Goal: Information Seeking & Learning: Learn about a topic

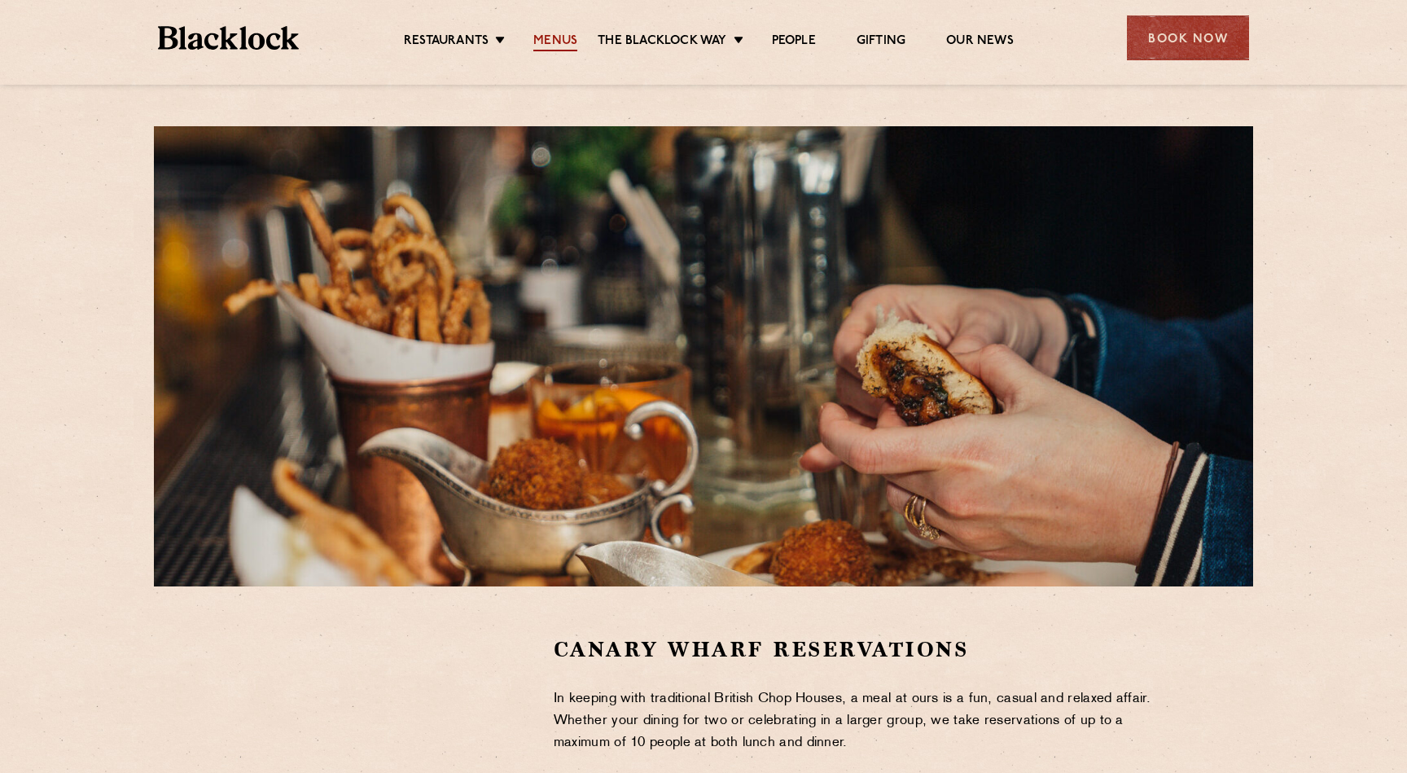
click at [554, 33] on link "Menus" at bounding box center [555, 42] width 44 height 18
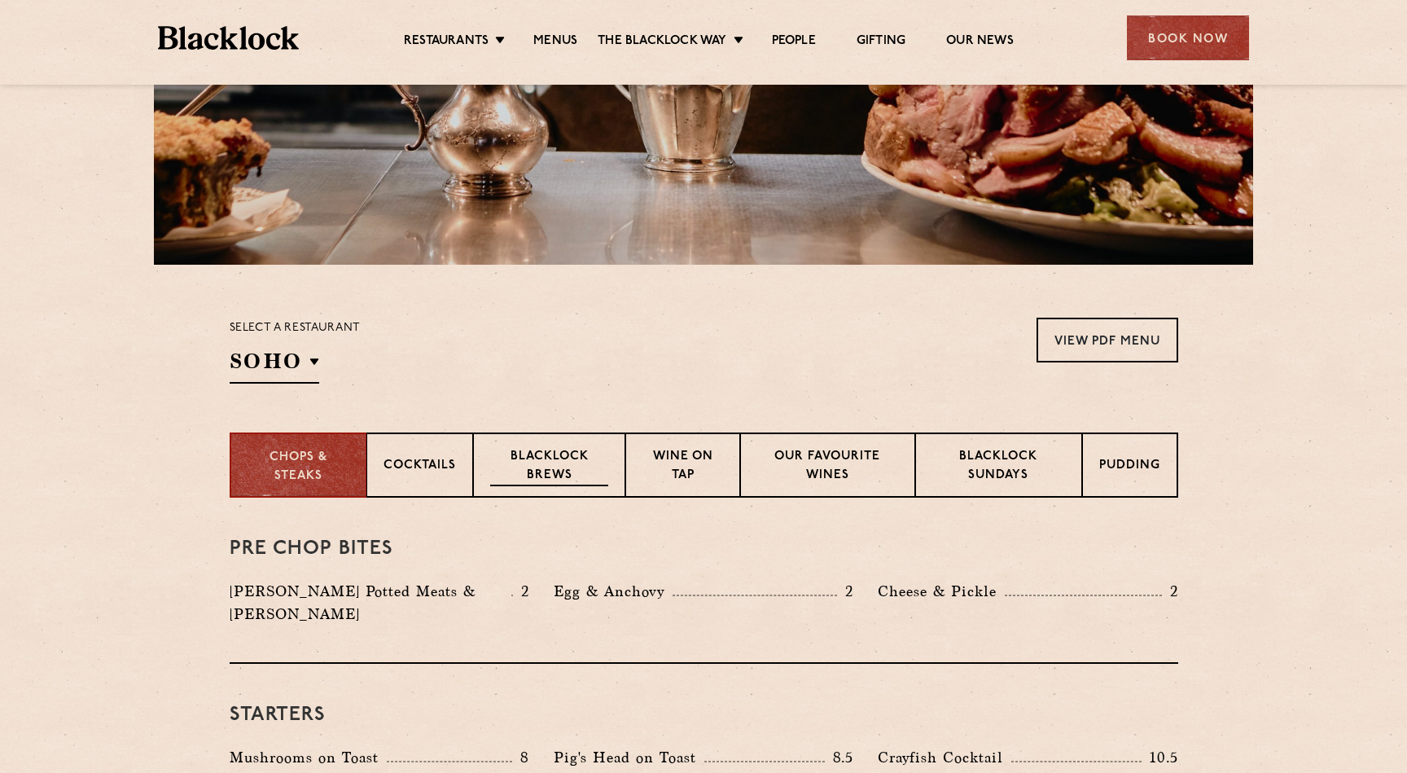
scroll to position [329, 0]
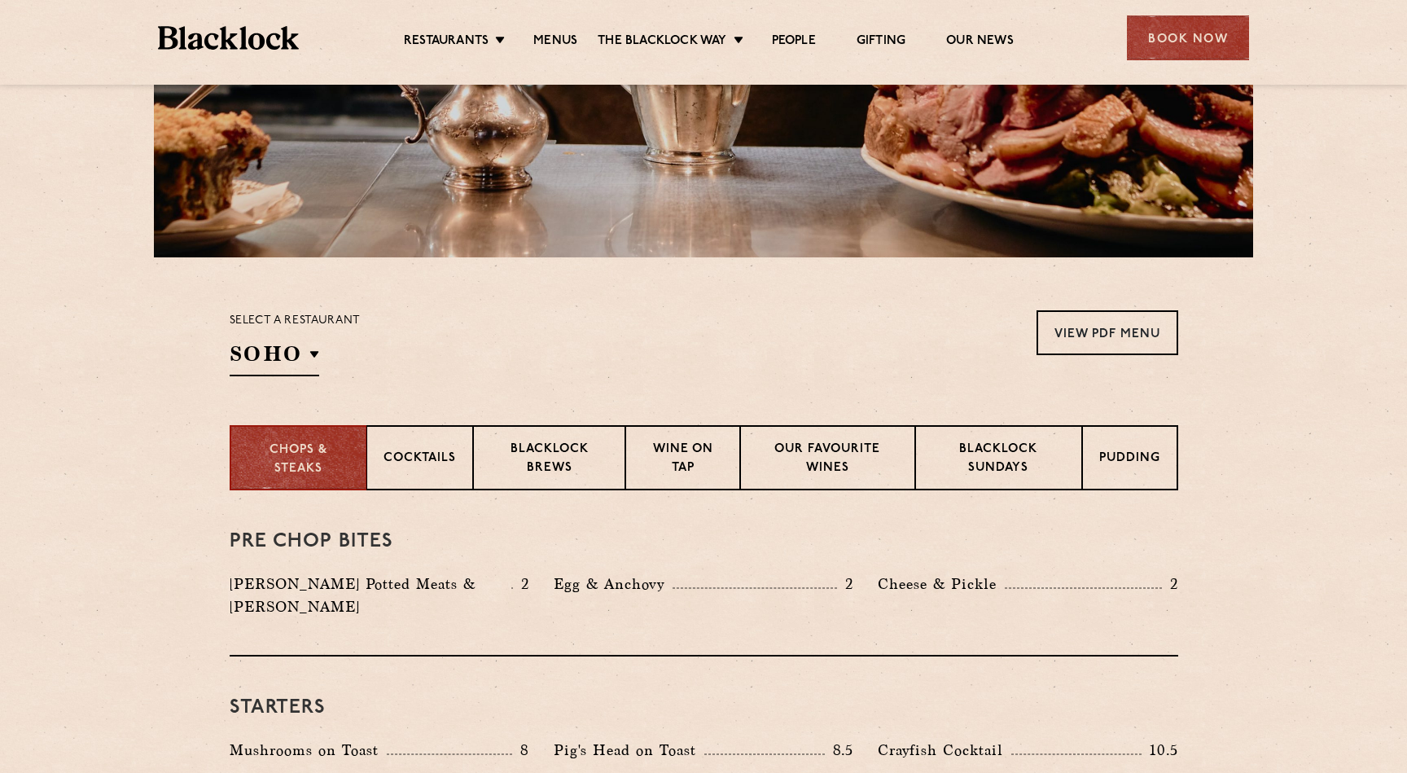
click at [281, 338] on div "Select a restaurant [GEOGRAPHIC_DATA] [GEOGRAPHIC_DATA] [GEOGRAPHIC_DATA] [GEOG…" at bounding box center [295, 343] width 131 height 66
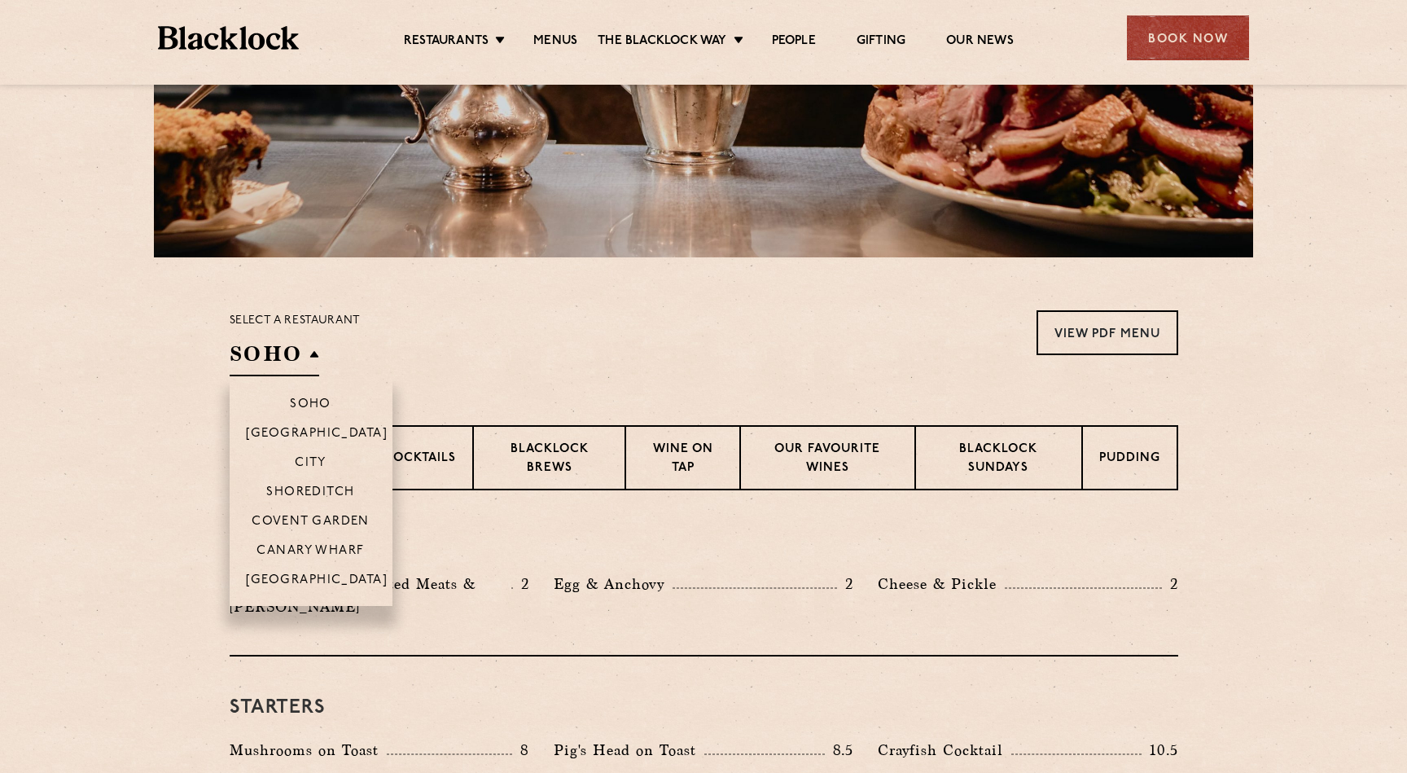
click at [269, 351] on h2 "SOHO" at bounding box center [275, 357] width 90 height 37
click at [286, 549] on p "Canary Wharf" at bounding box center [309, 552] width 107 height 16
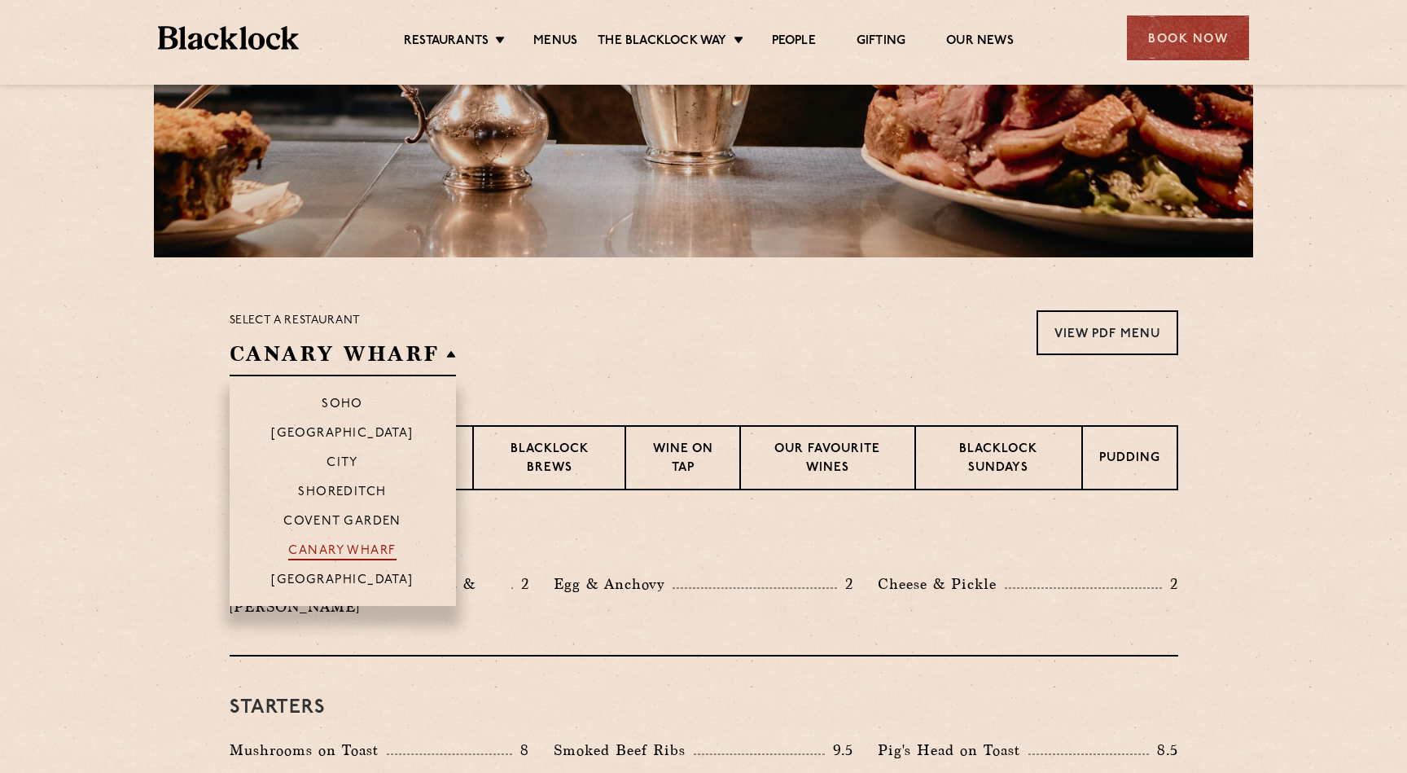
click at [313, 547] on p "Canary Wharf" at bounding box center [341, 552] width 107 height 16
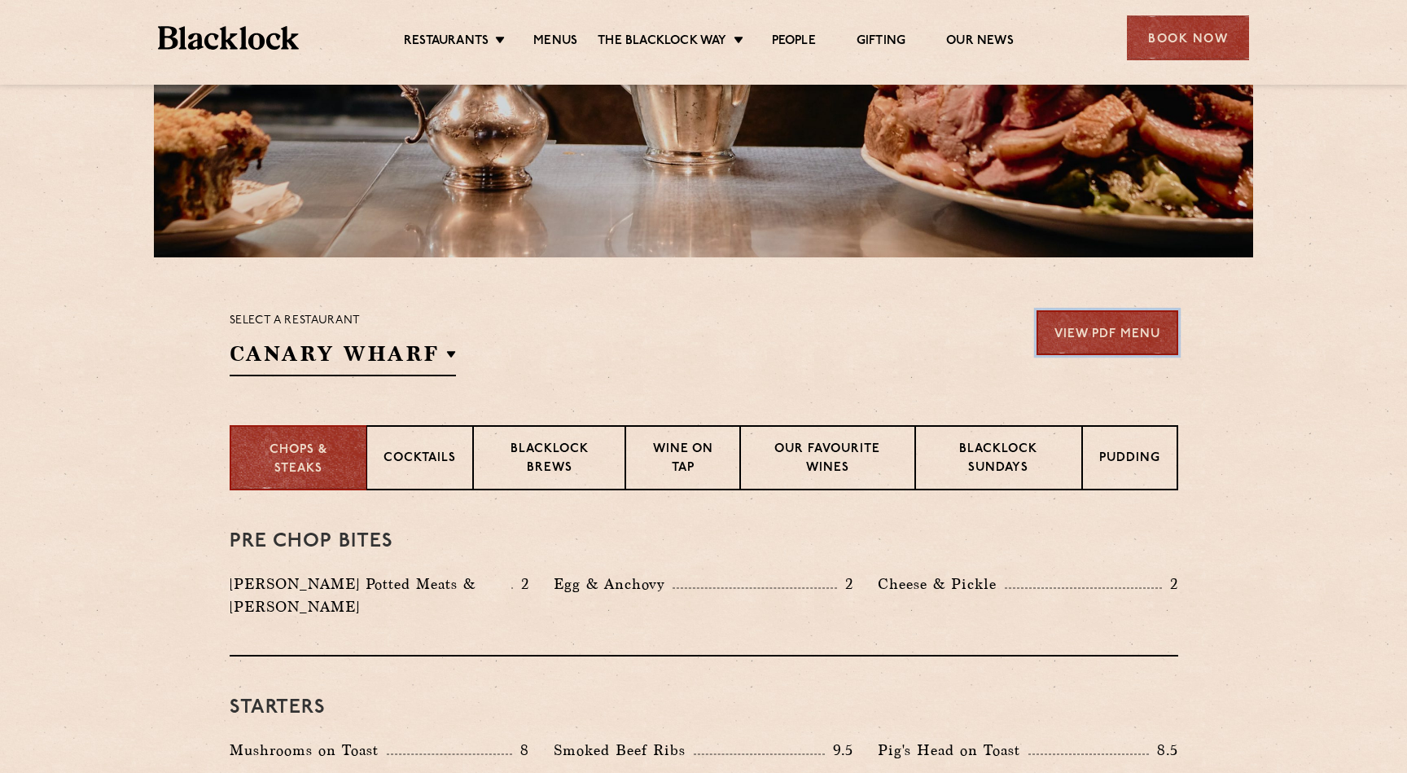
click at [1140, 331] on link "View PDF Menu" at bounding box center [1107, 332] width 142 height 45
click at [563, 487] on div "Blacklock Brews" at bounding box center [549, 457] width 153 height 65
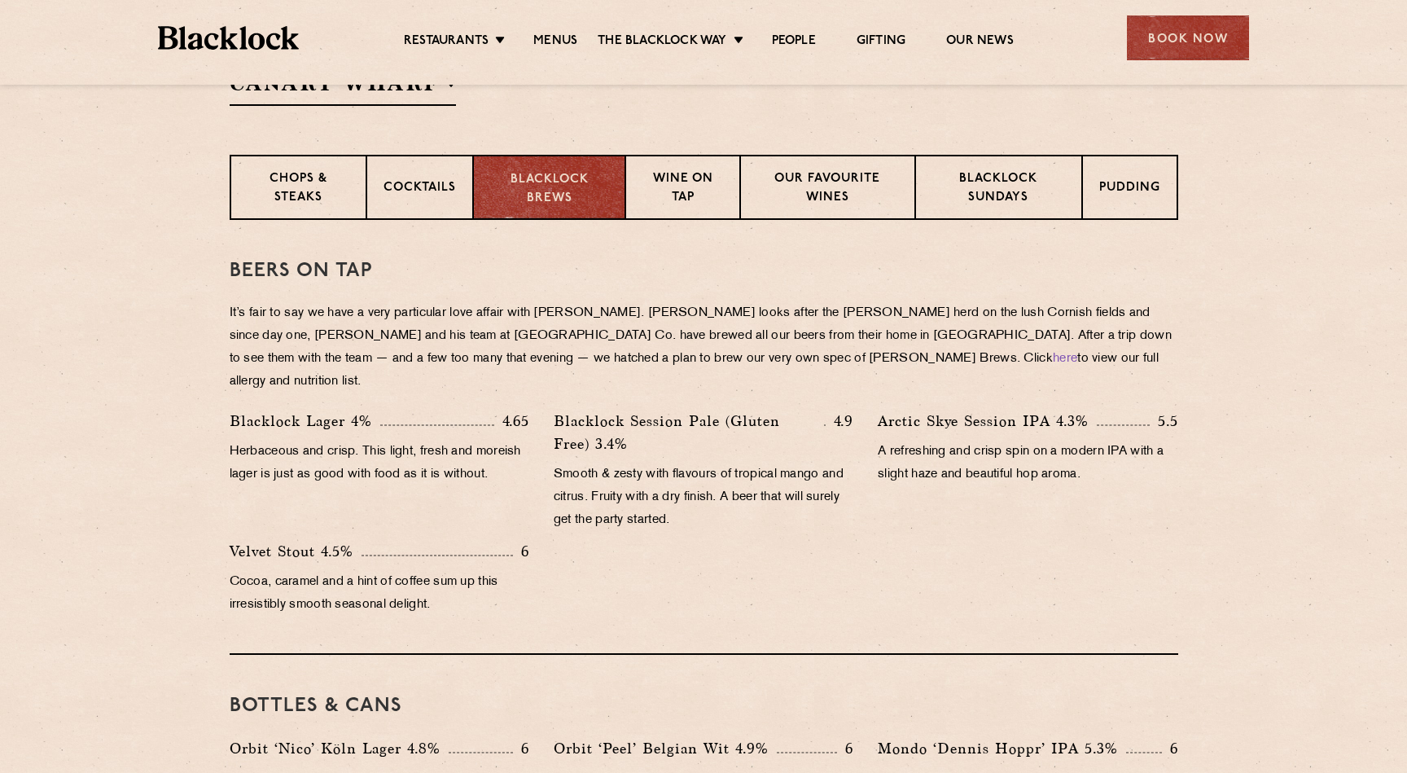
scroll to position [698, 0]
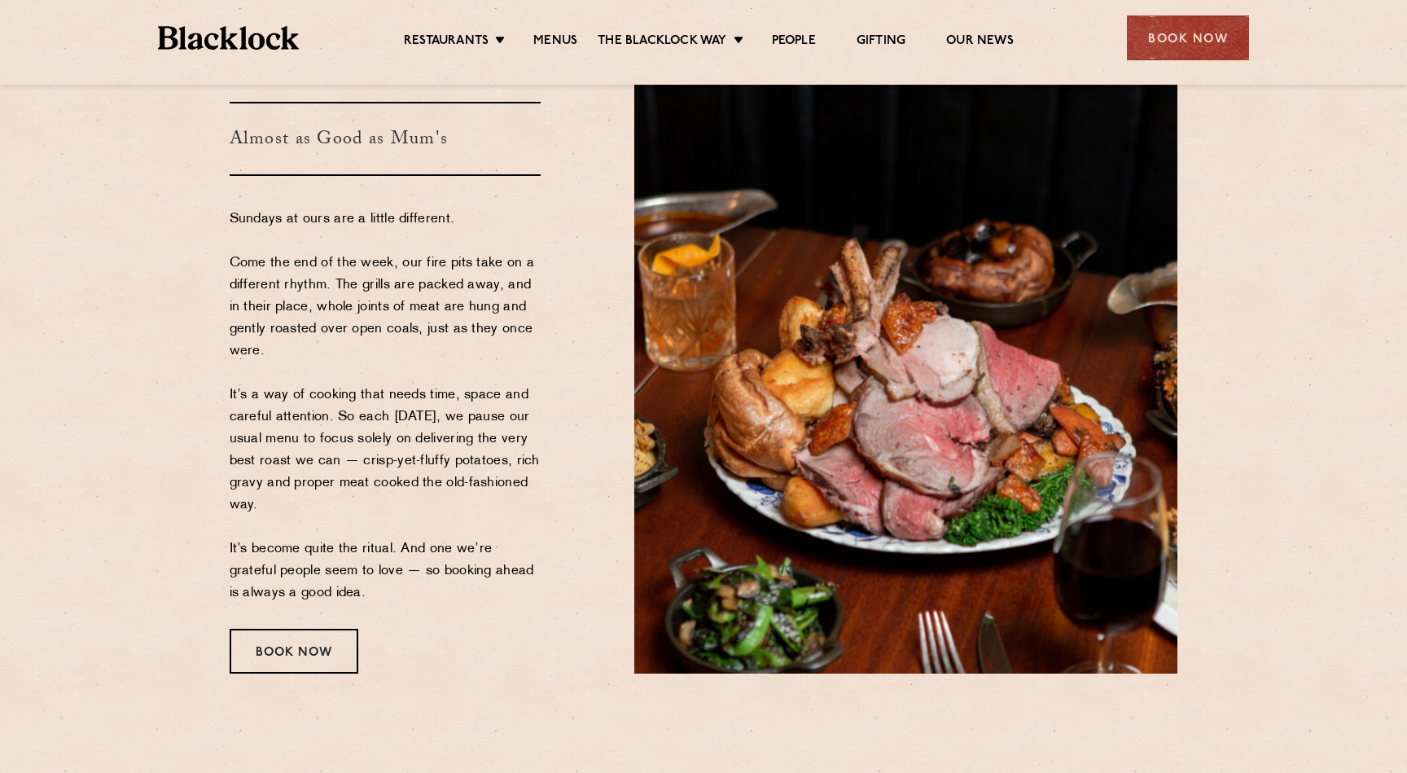
scroll to position [116, 0]
